Goal: Transaction & Acquisition: Subscribe to service/newsletter

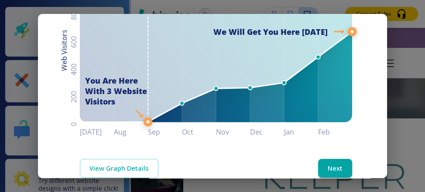
scroll to position [160, 0]
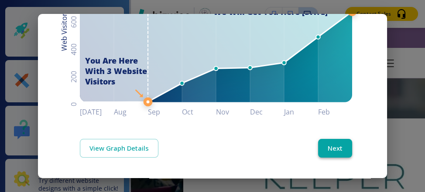
click at [337, 143] on button "Next" at bounding box center [335, 148] width 34 height 18
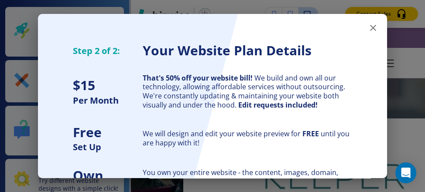
click at [375, 34] on button "button" at bounding box center [372, 27] width 17 height 17
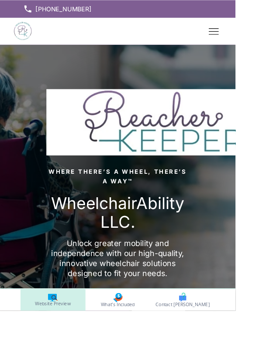
scroll to position [7, 0]
